Goal: Task Accomplishment & Management: Manage account settings

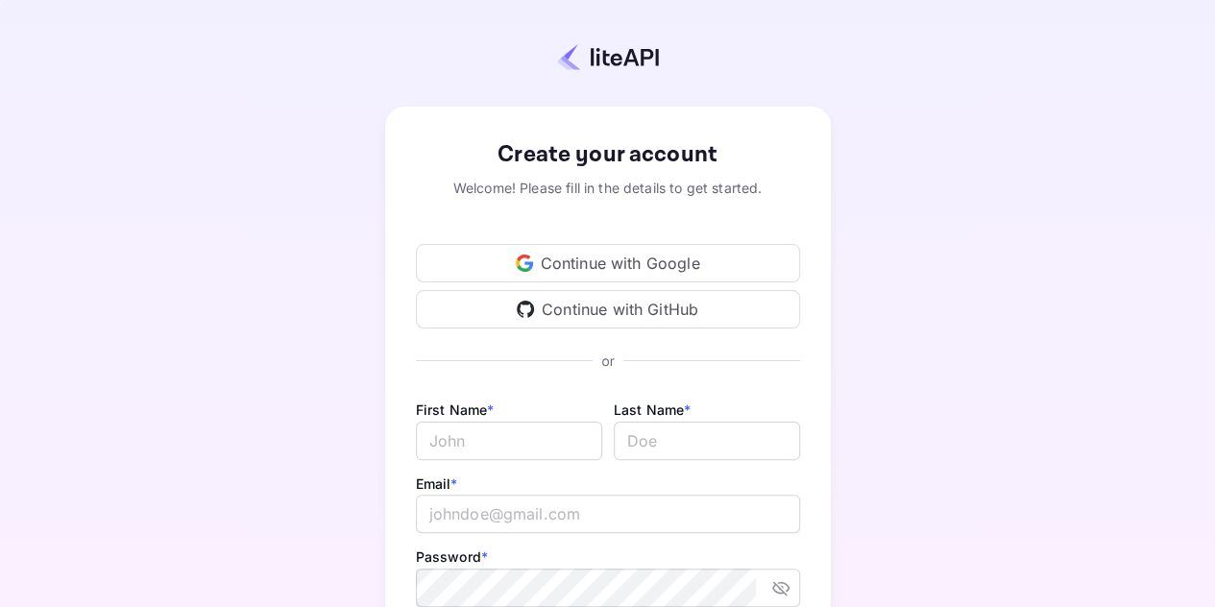
click at [602, 262] on div "Continue with Google" at bounding box center [608, 263] width 384 height 38
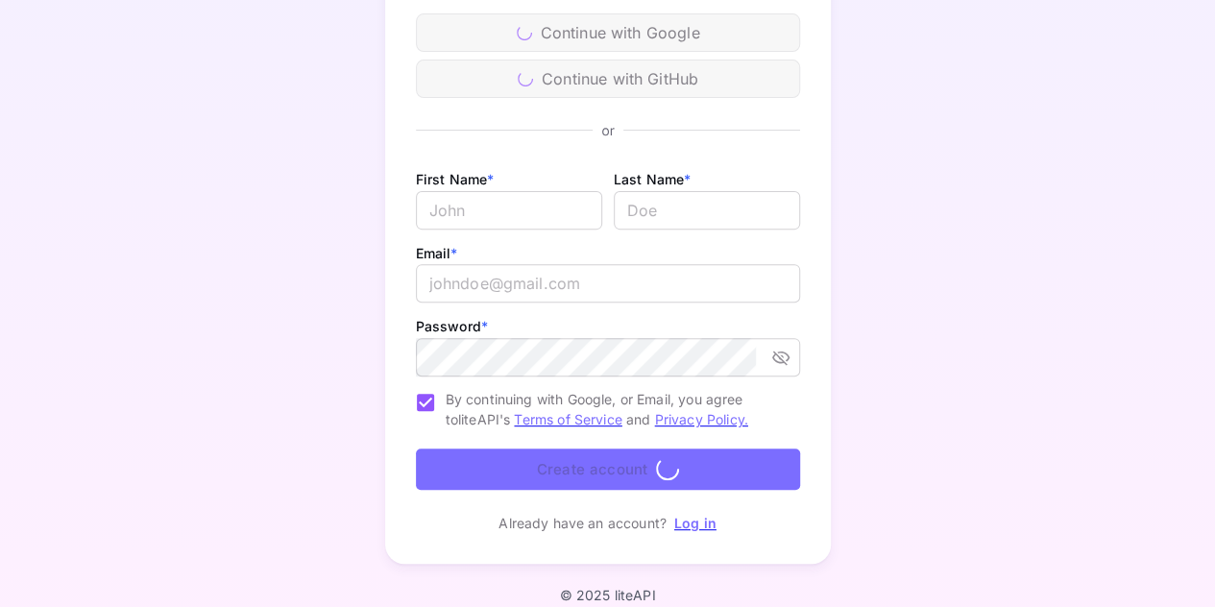
scroll to position [250, 0]
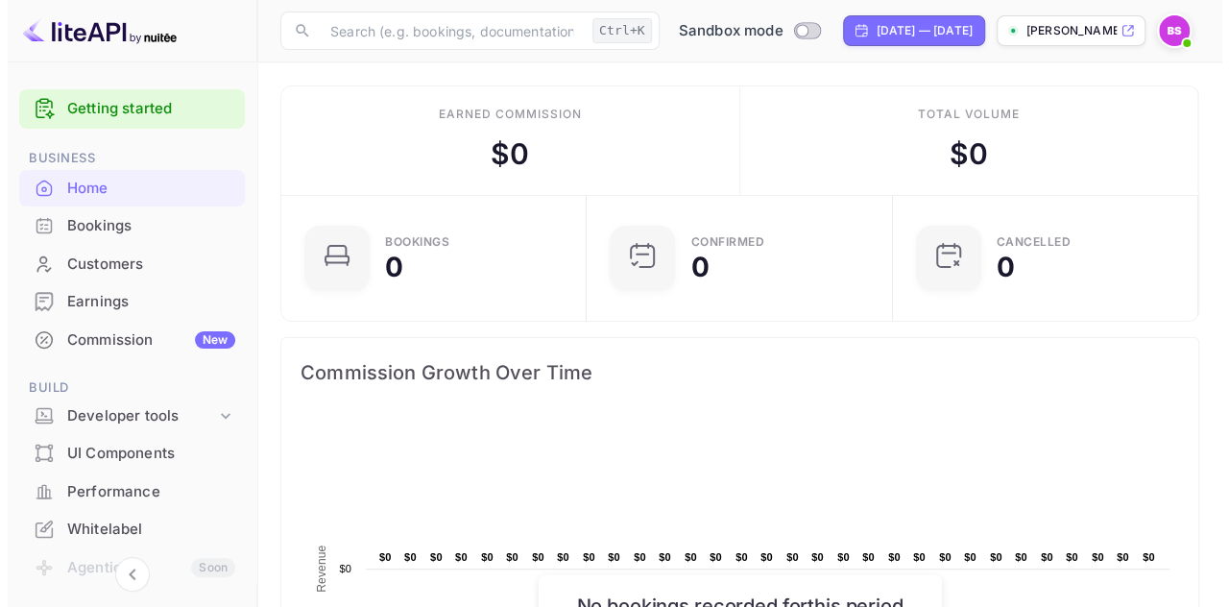
scroll to position [15, 15]
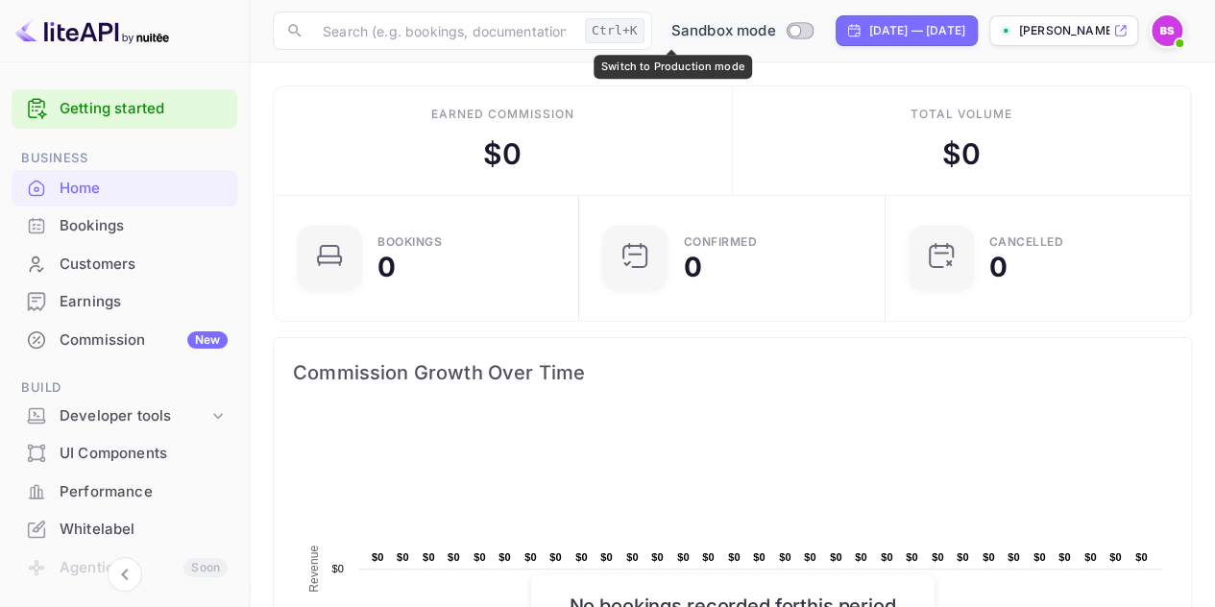
click at [775, 30] on input "Switch to Production mode" at bounding box center [794, 30] width 38 height 12
checkbox input "false"
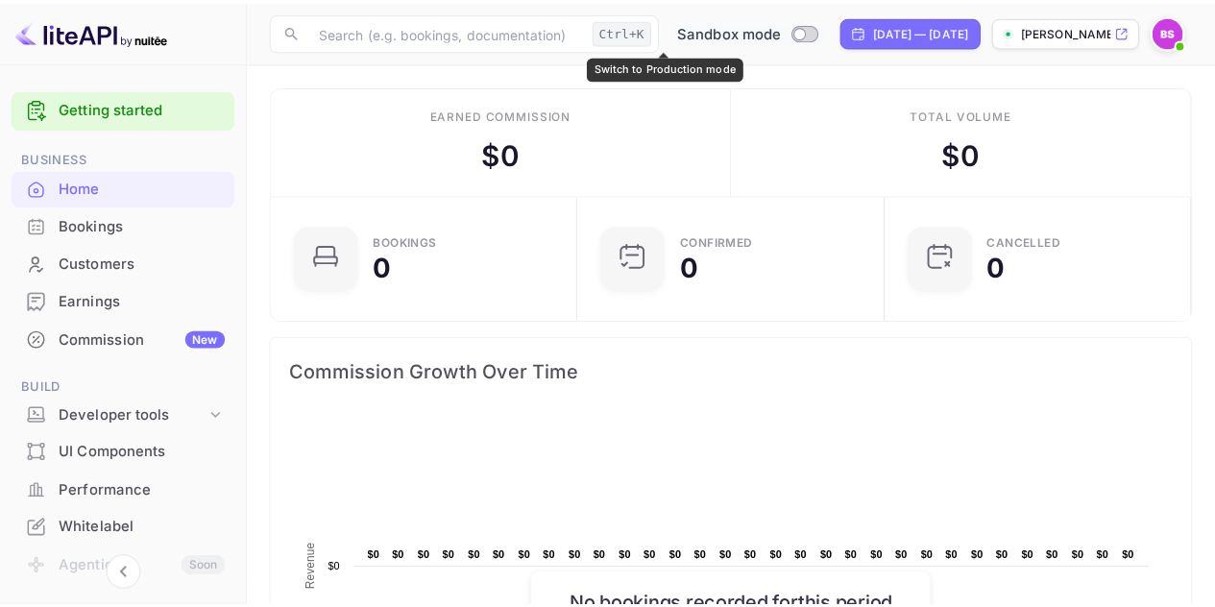
scroll to position [297, 279]
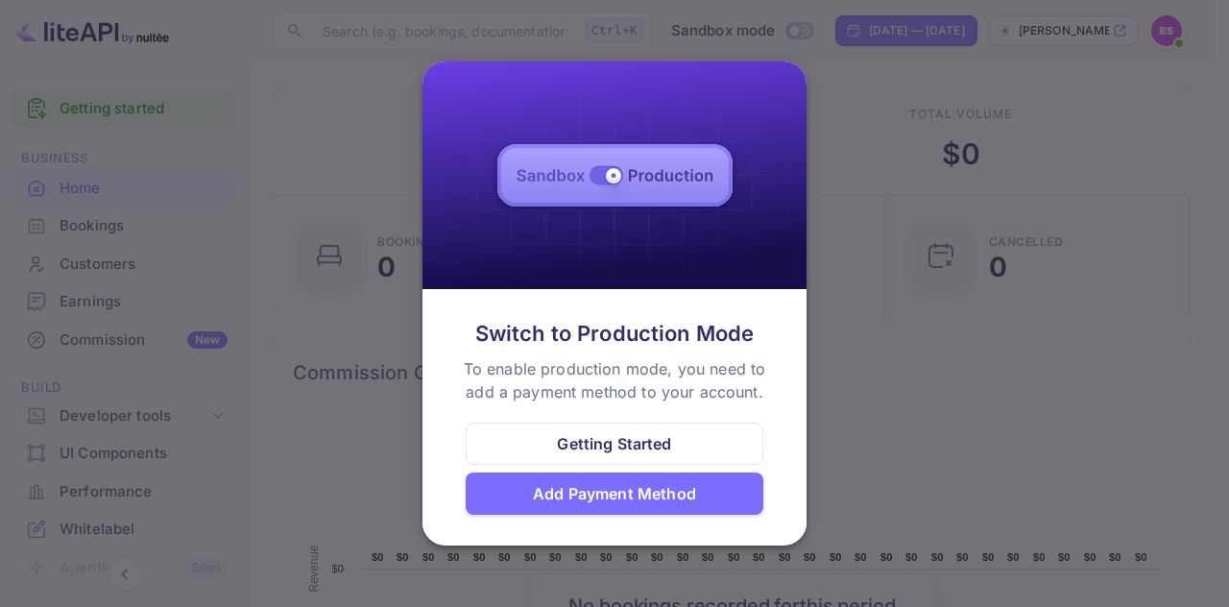
click at [1105, 403] on div at bounding box center [614, 303] width 1229 height 607
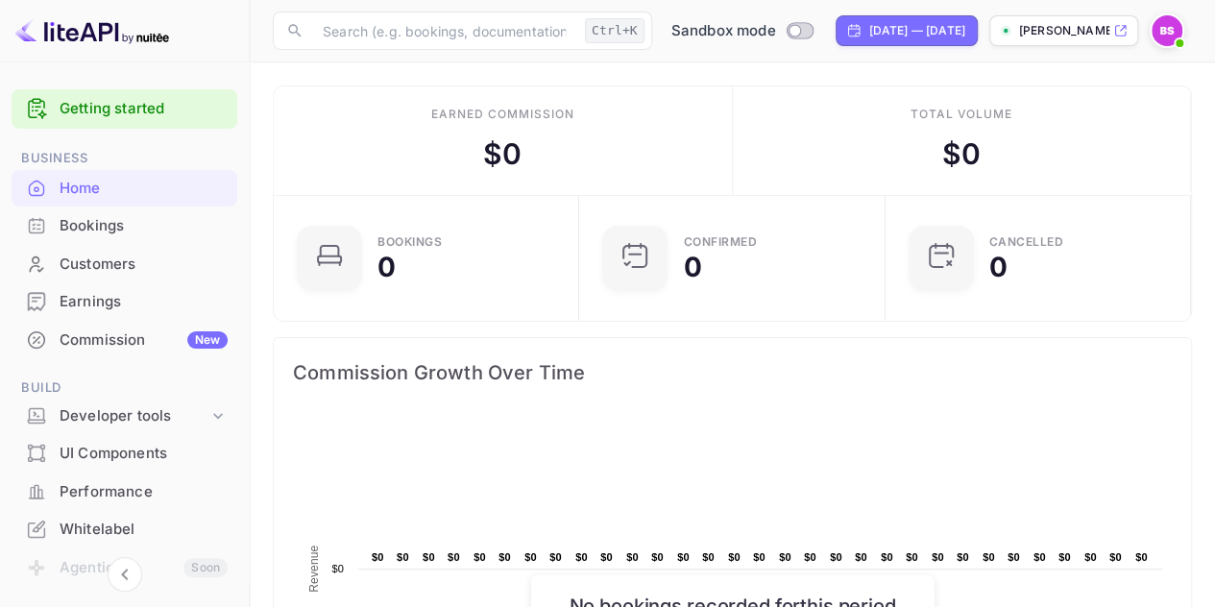
scroll to position [192, 0]
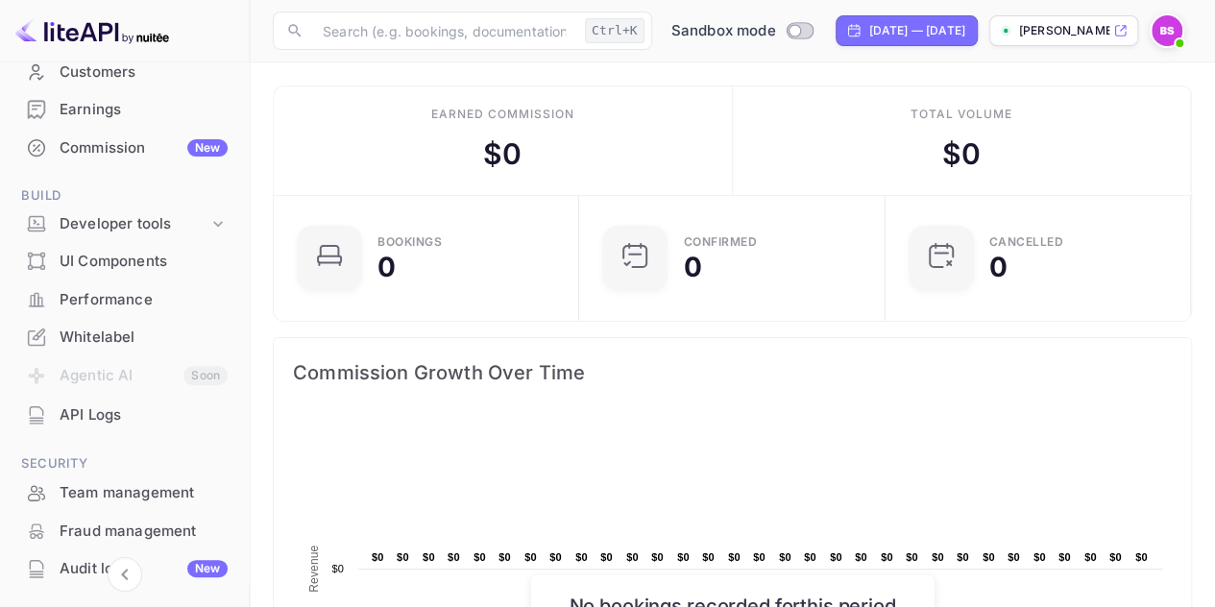
click at [146, 418] on div "API Logs" at bounding box center [144, 415] width 168 height 22
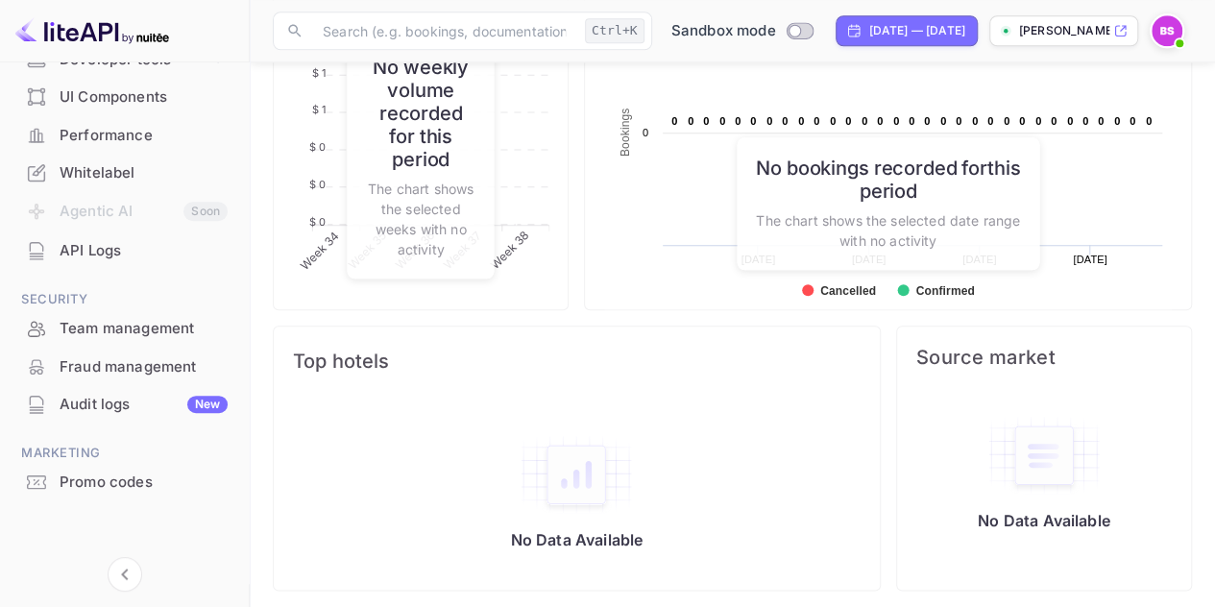
scroll to position [859, 0]
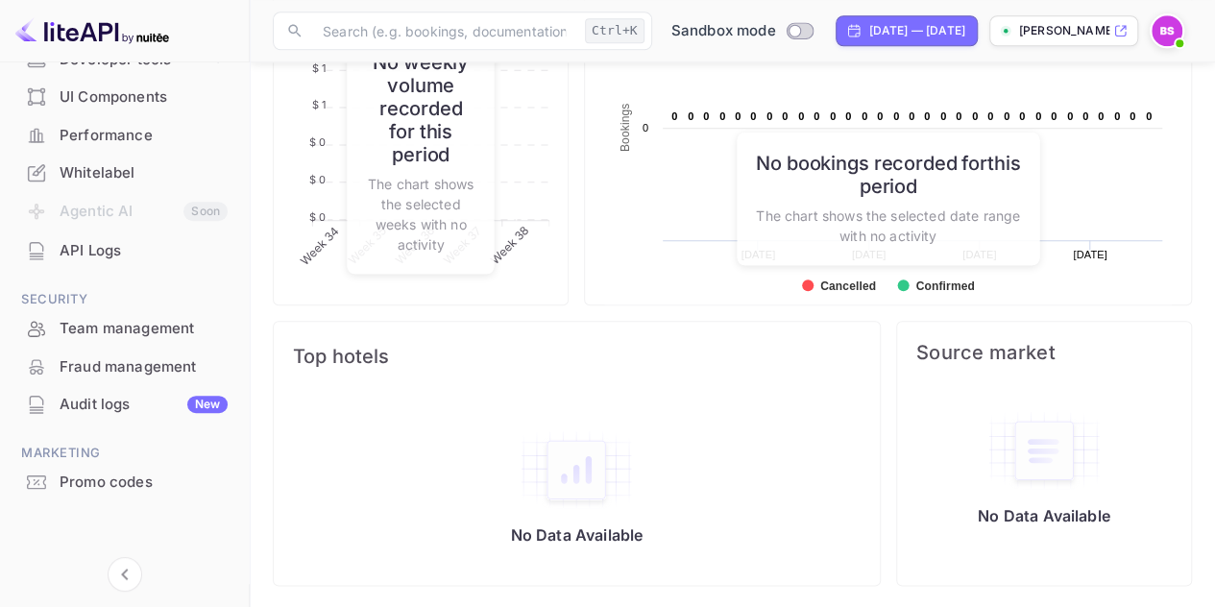
click at [75, 414] on div "Audit logs New" at bounding box center [144, 405] width 168 height 22
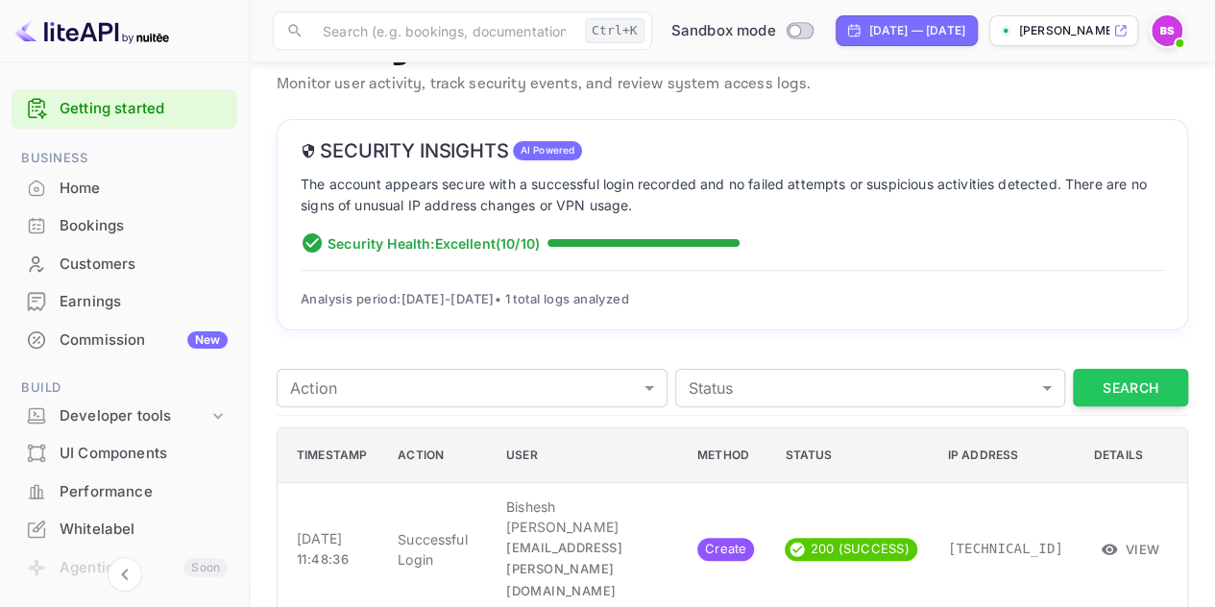
click at [92, 178] on div "Home" at bounding box center [144, 189] width 168 height 22
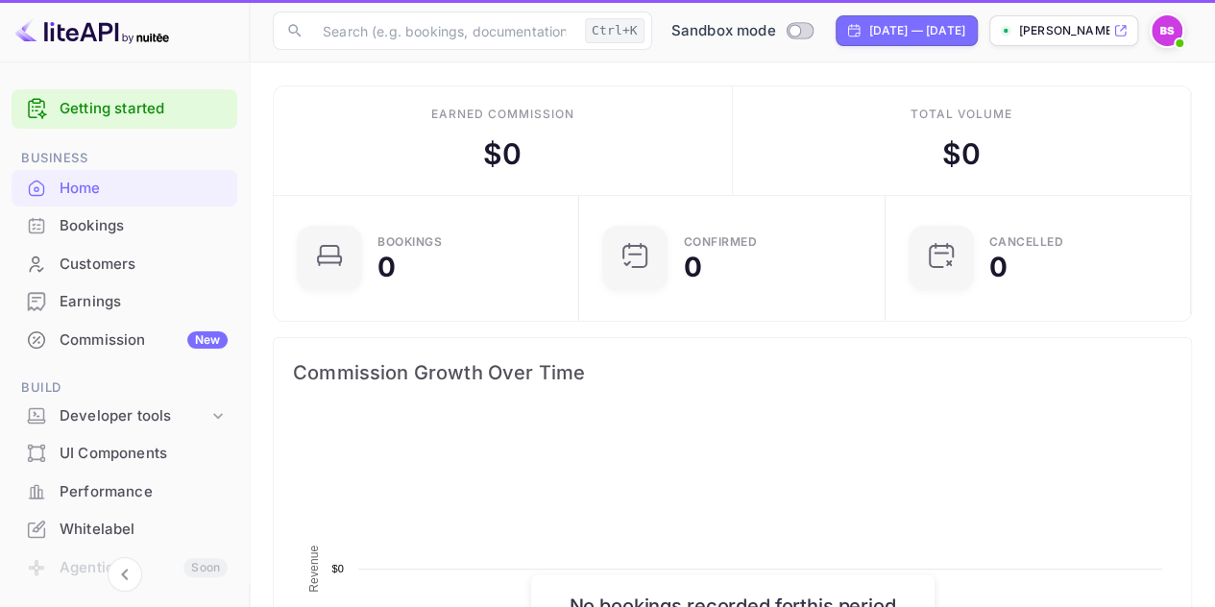
scroll to position [297, 280]
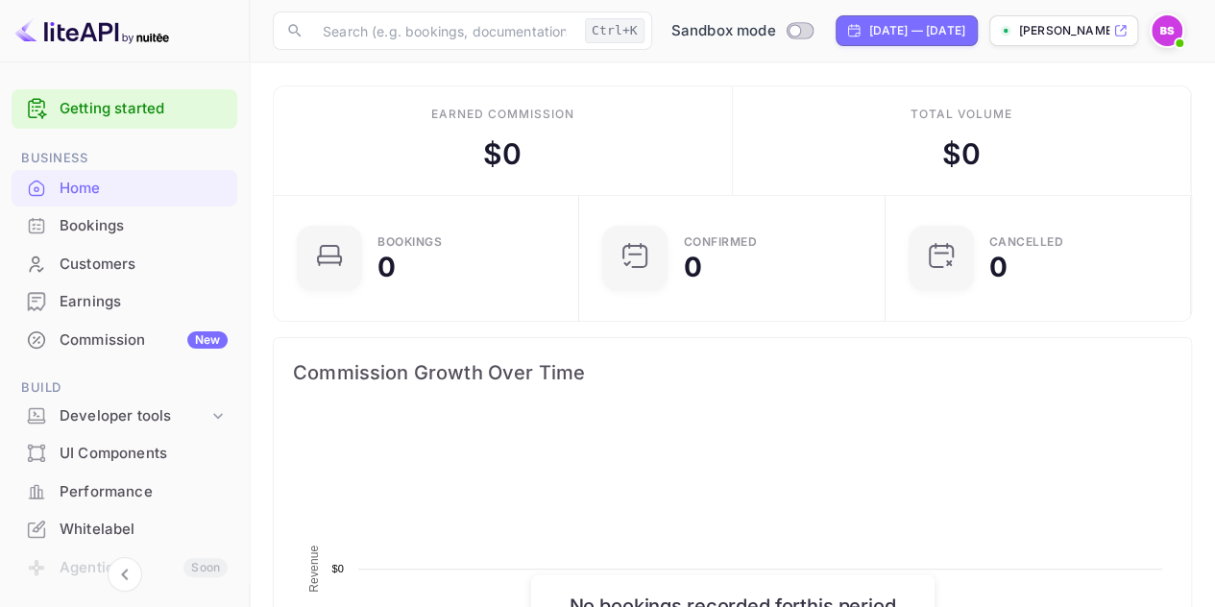
click at [114, 221] on div "Bookings" at bounding box center [144, 226] width 168 height 22
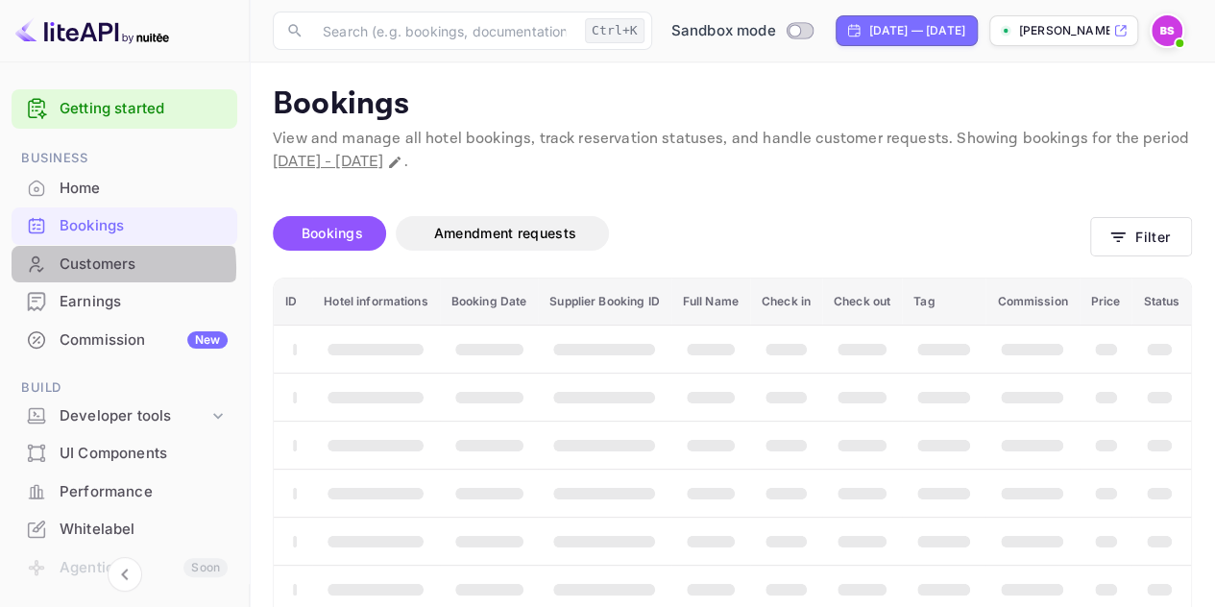
click at [106, 267] on div "Customers" at bounding box center [144, 265] width 168 height 22
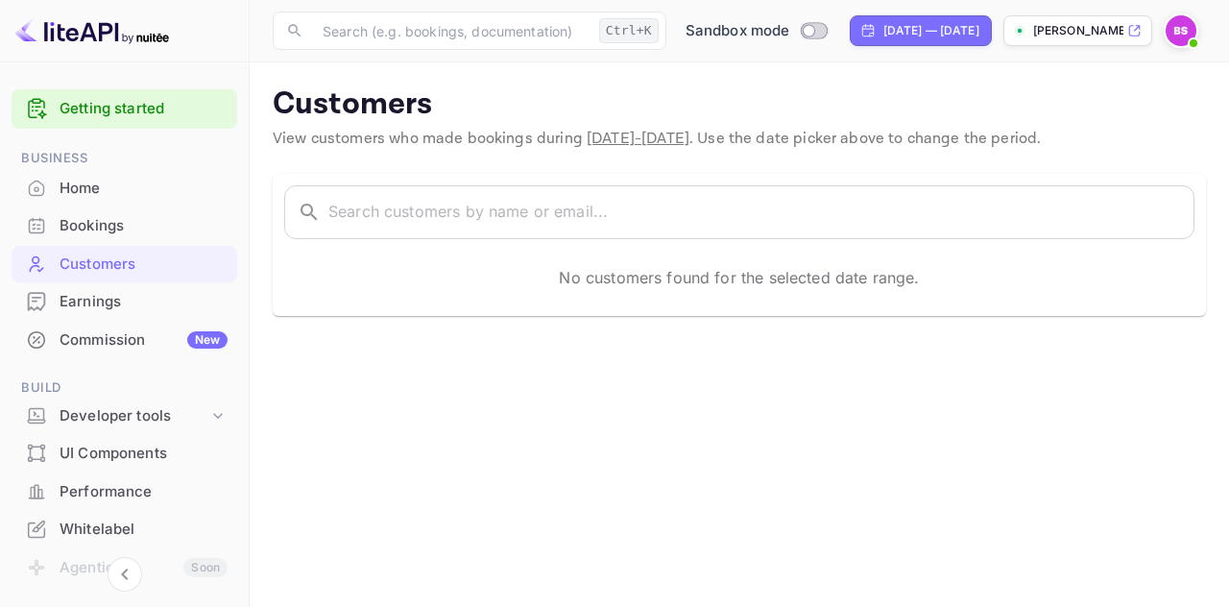
click at [109, 343] on div "Commission New" at bounding box center [144, 340] width 168 height 22
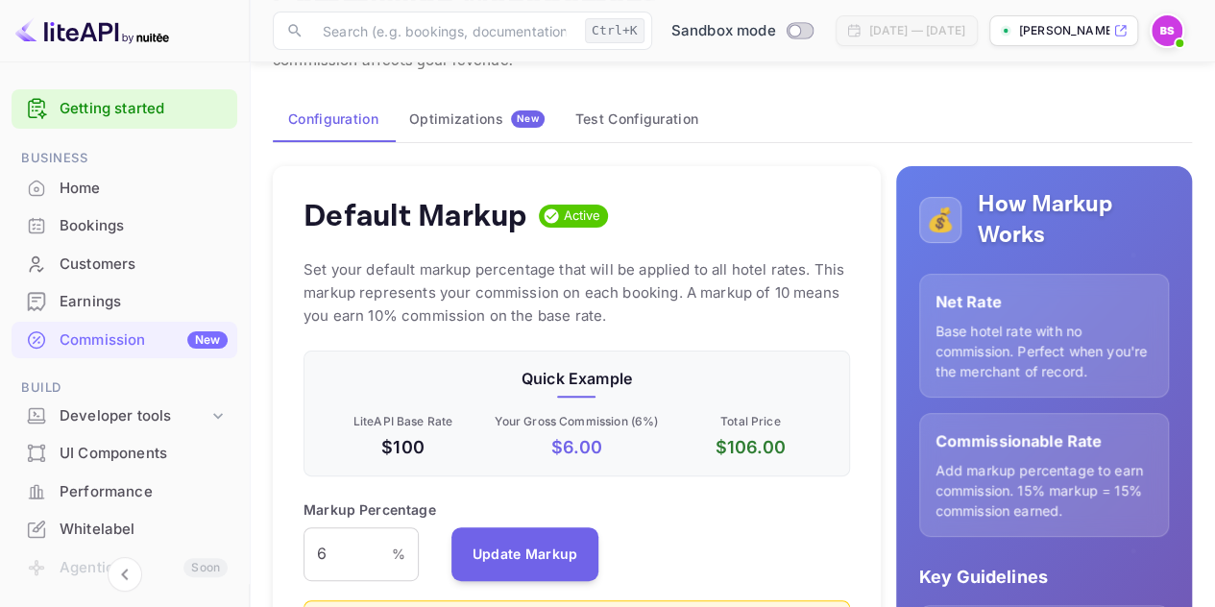
scroll to position [96, 0]
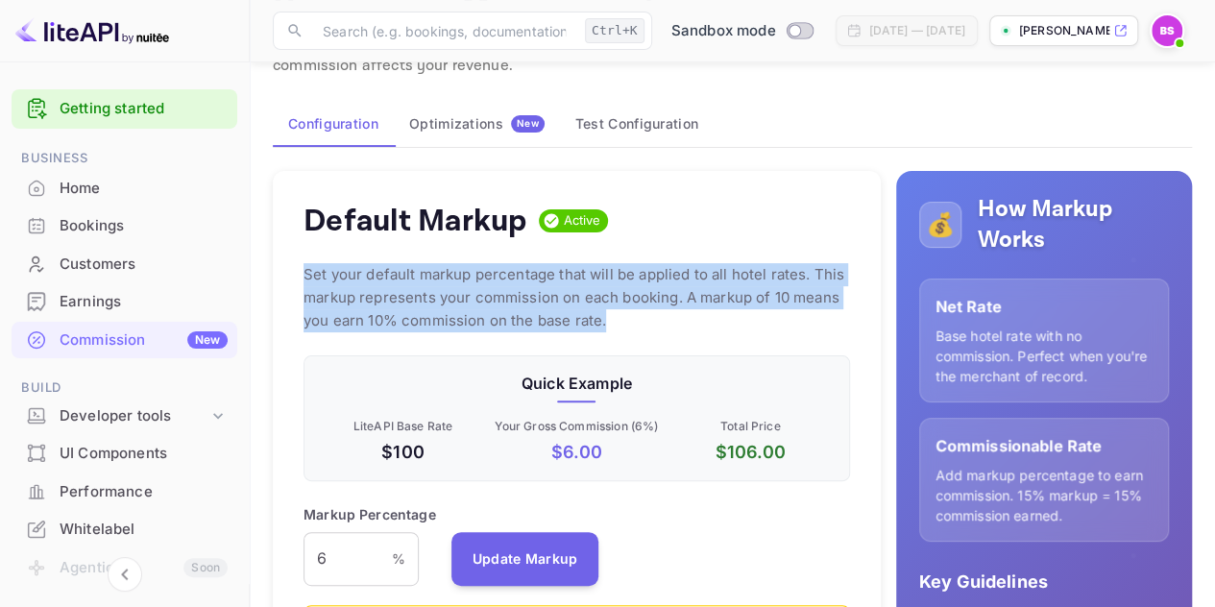
drag, startPoint x: 307, startPoint y: 270, endPoint x: 849, endPoint y: 312, distance: 543.3
click at [849, 312] on div "Default Markup Active Set your default markup percentage that will be applied t…" at bounding box center [577, 553] width 608 height 765
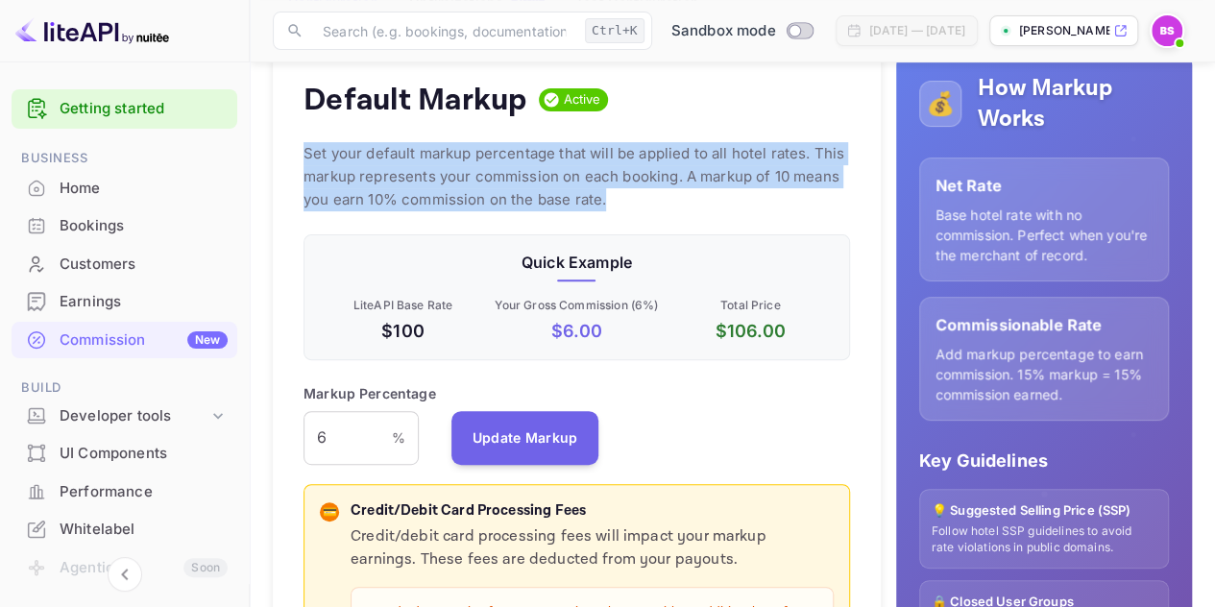
scroll to position [384, 0]
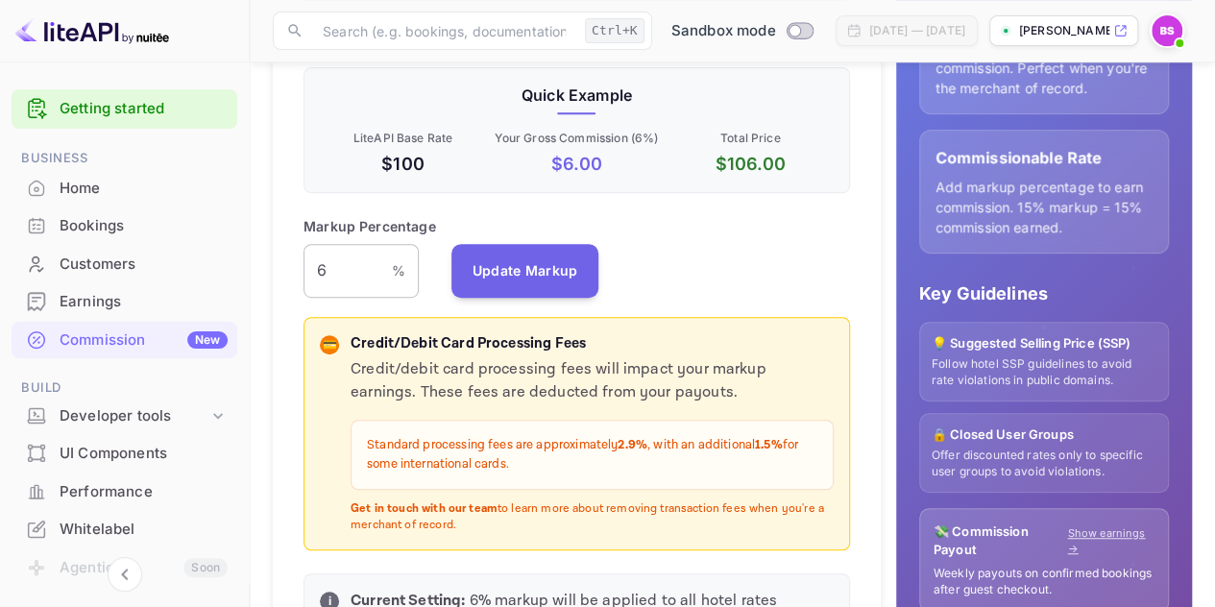
click at [334, 268] on input "6" at bounding box center [347, 271] width 88 height 54
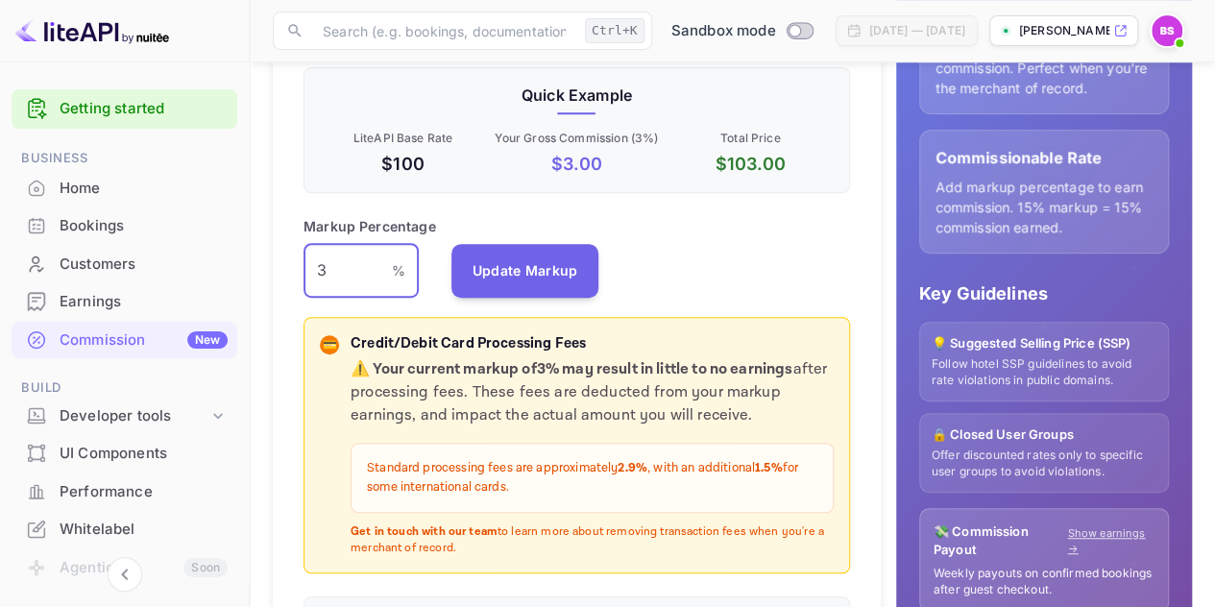
type input "3"
click at [770, 282] on div "Markup Percentage 3 % ​ Update Markup" at bounding box center [576, 257] width 546 height 82
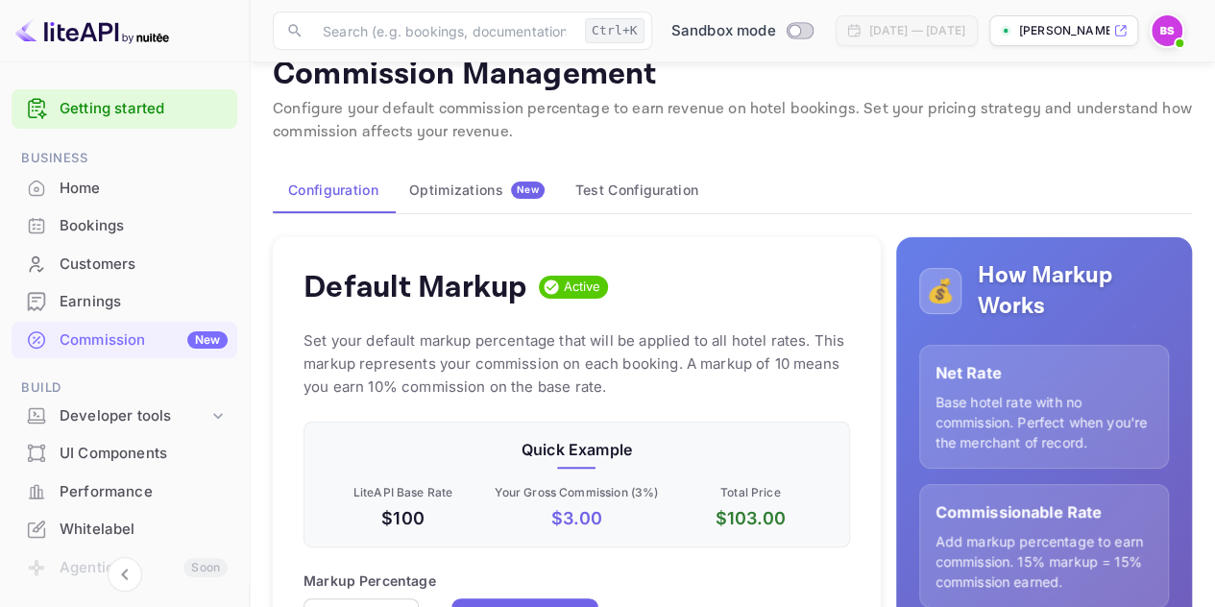
scroll to position [0, 0]
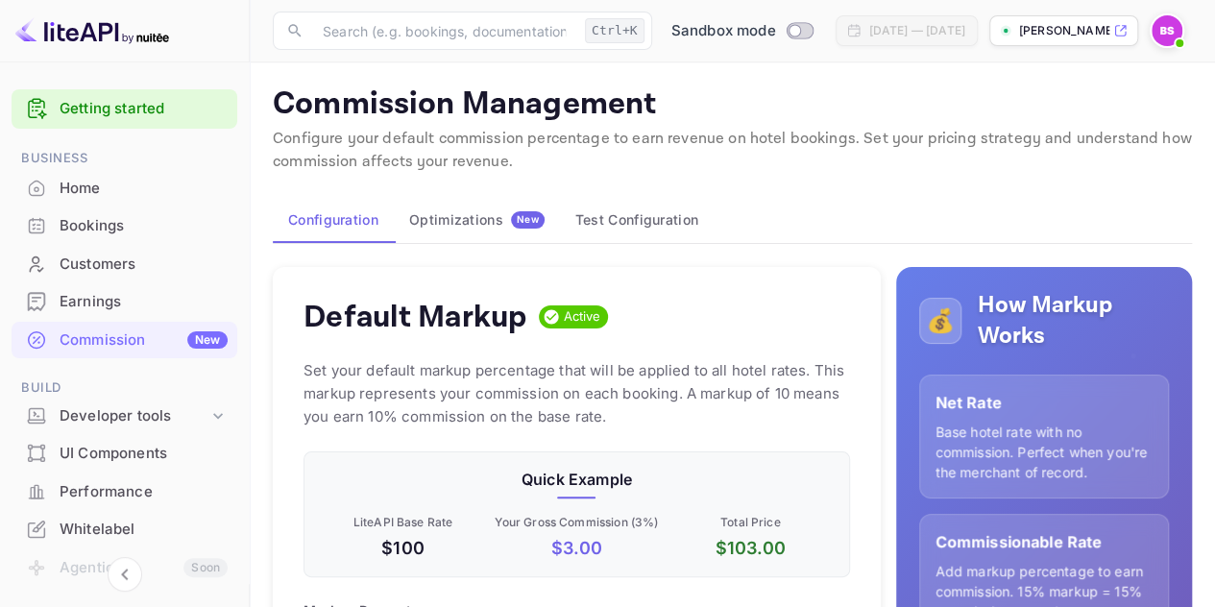
click at [111, 179] on div "Home" at bounding box center [144, 189] width 168 height 22
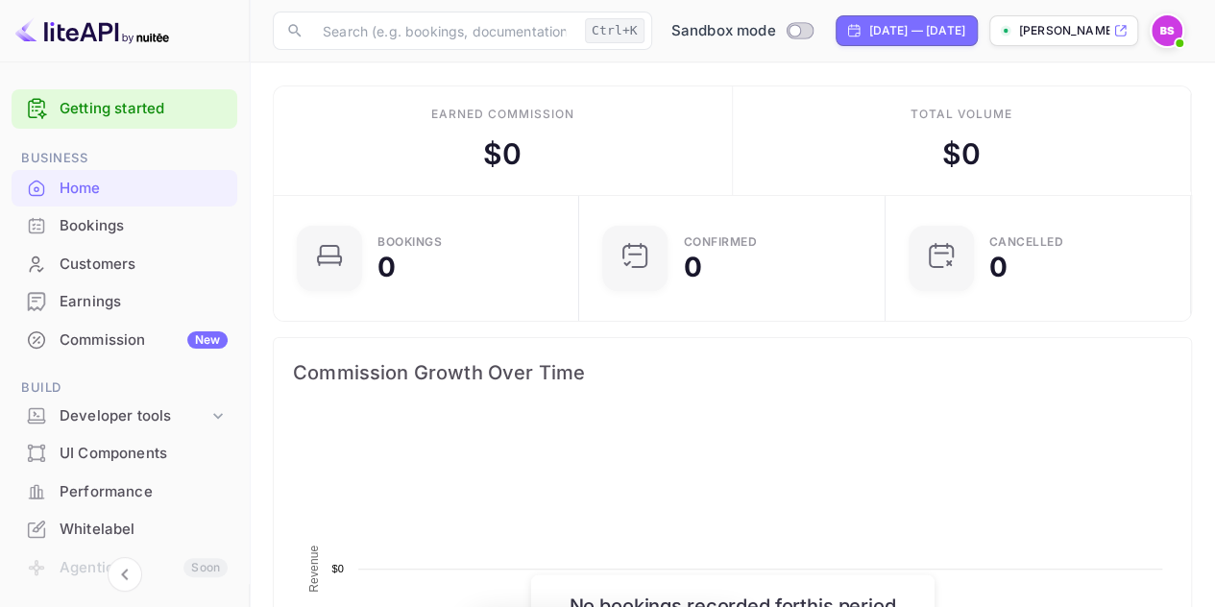
scroll to position [297, 280]
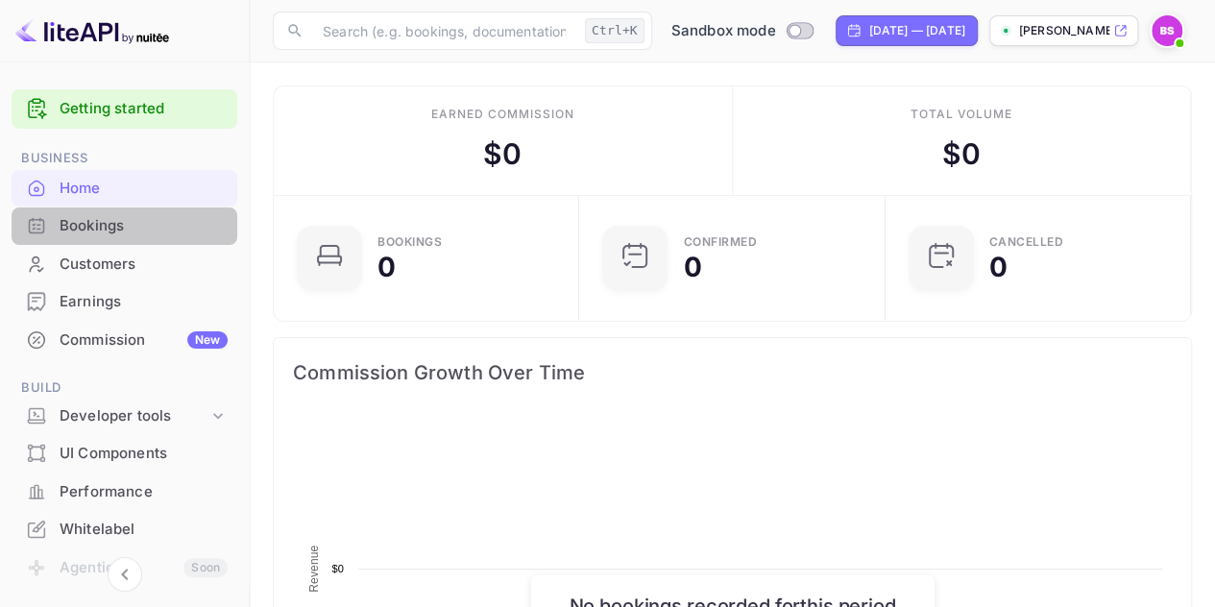
click at [129, 231] on div "Bookings" at bounding box center [144, 226] width 168 height 22
